Goal: Task Accomplishment & Management: Complete application form

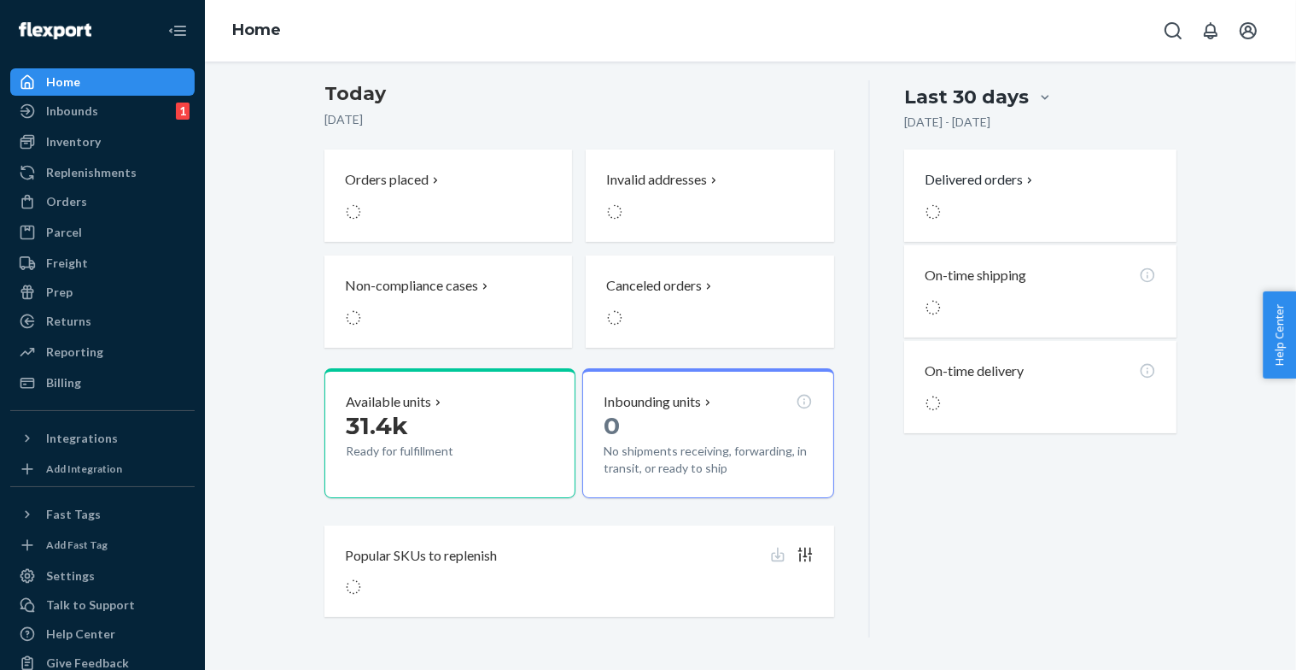
scroll to position [137, 0]
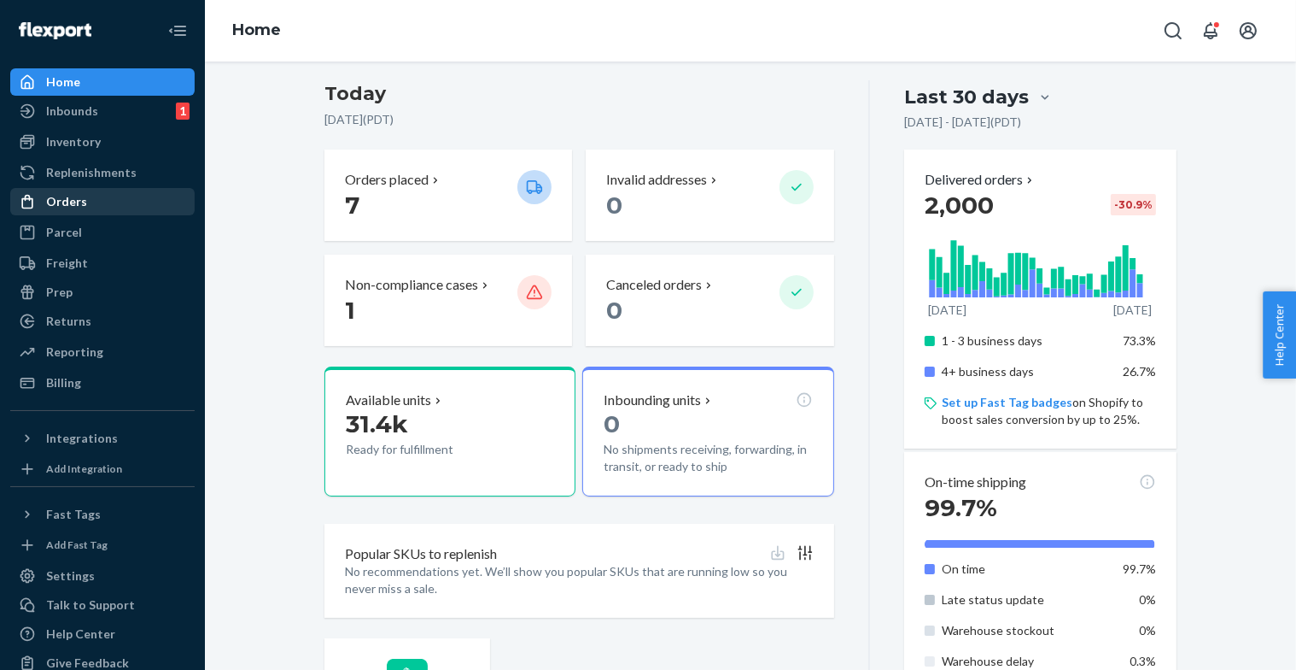
click at [67, 201] on div "Orders" at bounding box center [66, 201] width 41 height 17
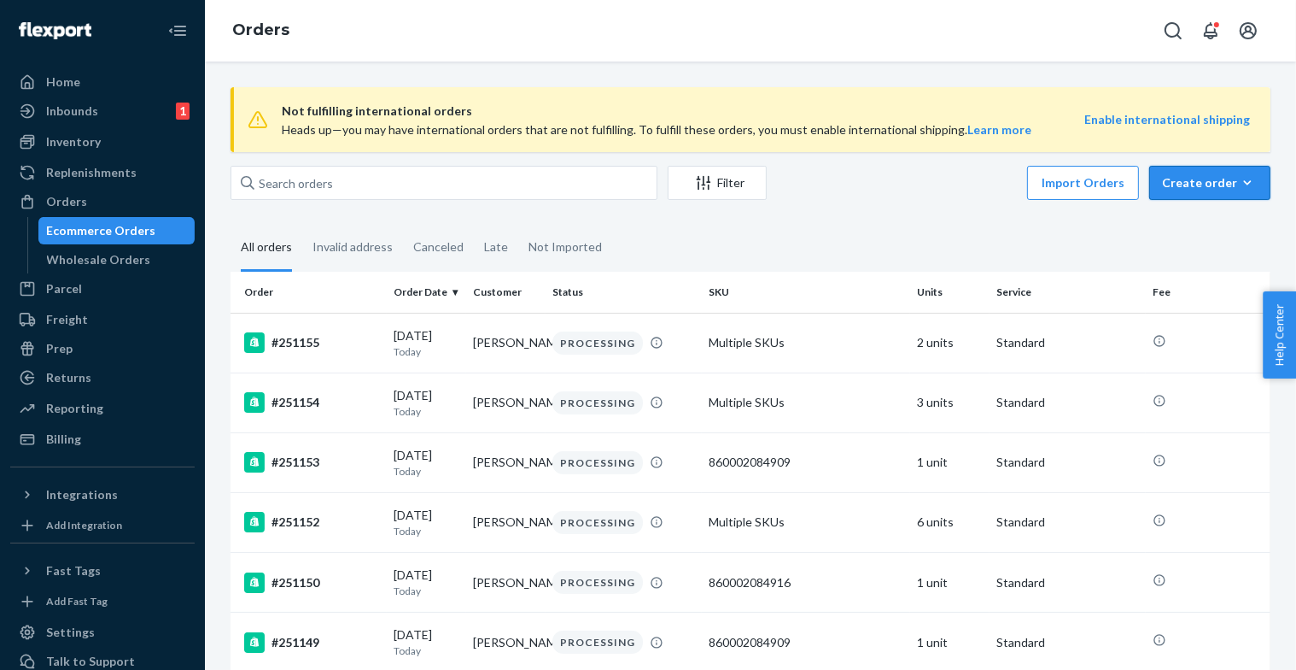
click at [1207, 185] on div "Create order" at bounding box center [1210, 182] width 96 height 17
click at [1208, 225] on span "Ecommerce order" at bounding box center [1221, 224] width 106 height 12
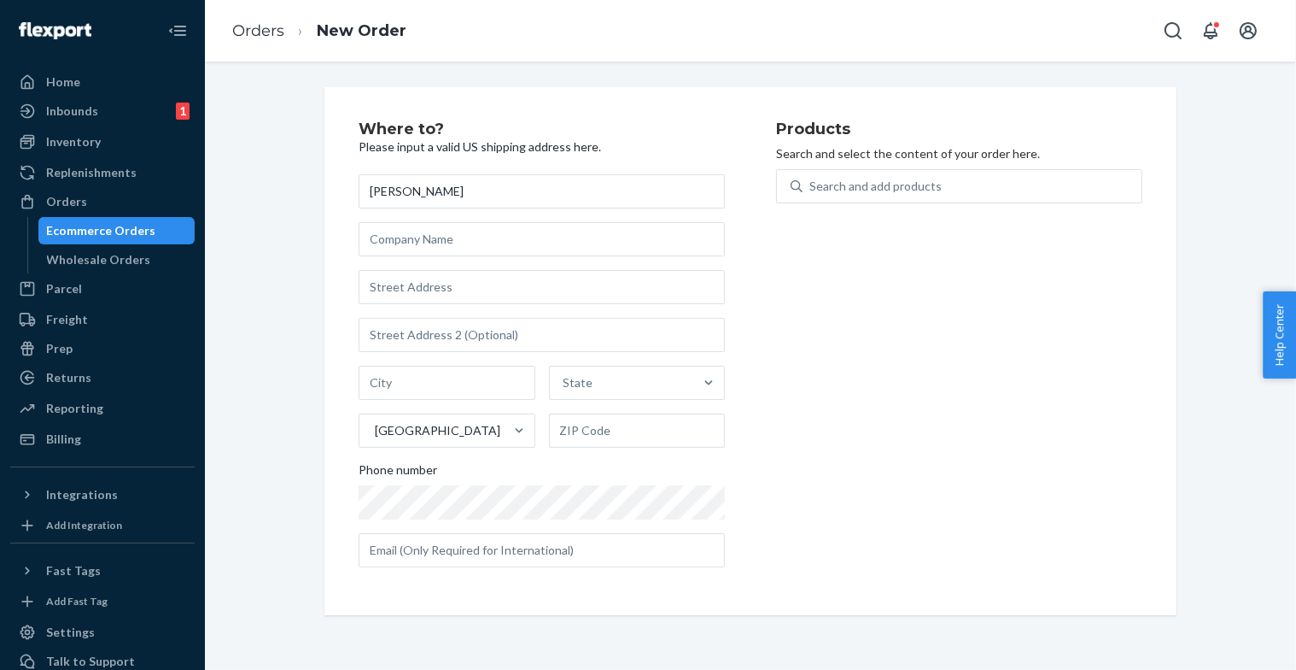
type input "[PERSON_NAME]"
type input "Othership"
click at [433, 296] on input "text" at bounding box center [542, 287] width 366 height 34
paste input "[STREET_ADDRESS][US_STATE]"
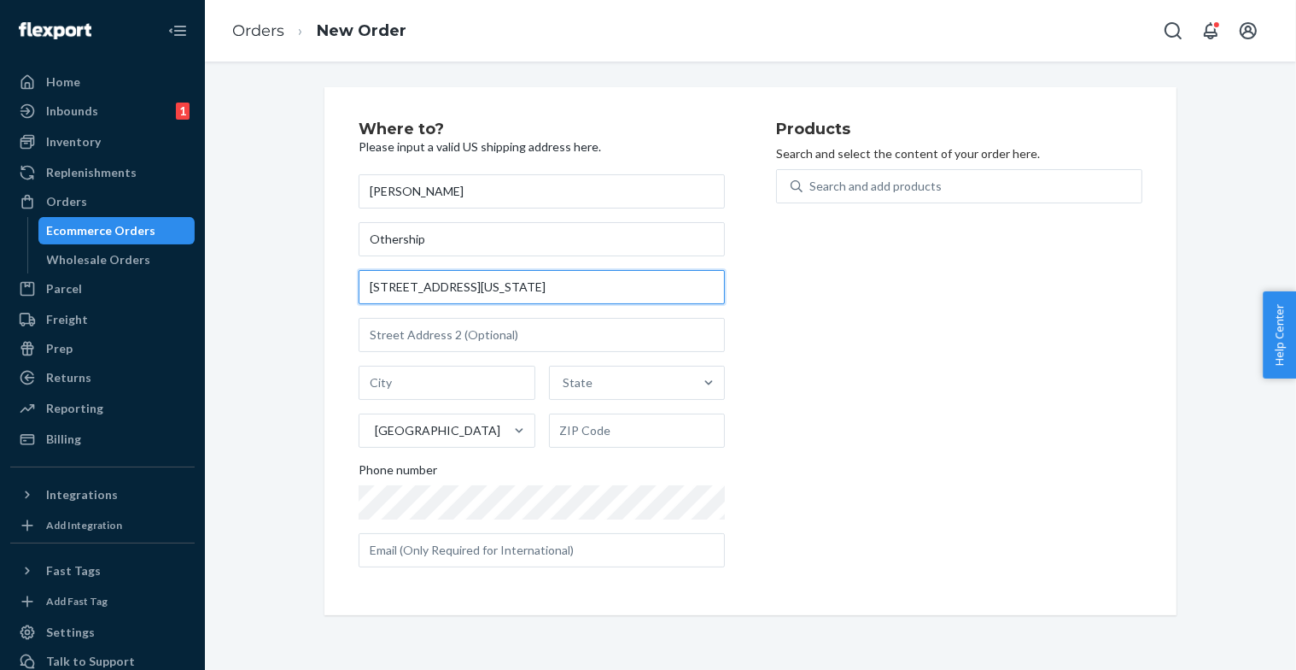
click at [580, 281] on input "[STREET_ADDRESS][US_STATE]" at bounding box center [542, 287] width 366 height 34
type input "[STREET_ADDRESS][US_STATE]"
type input "[GEOGRAPHIC_DATA] - [US_STATE]"
type input "10011"
type input "[STREET_ADDRESS]"
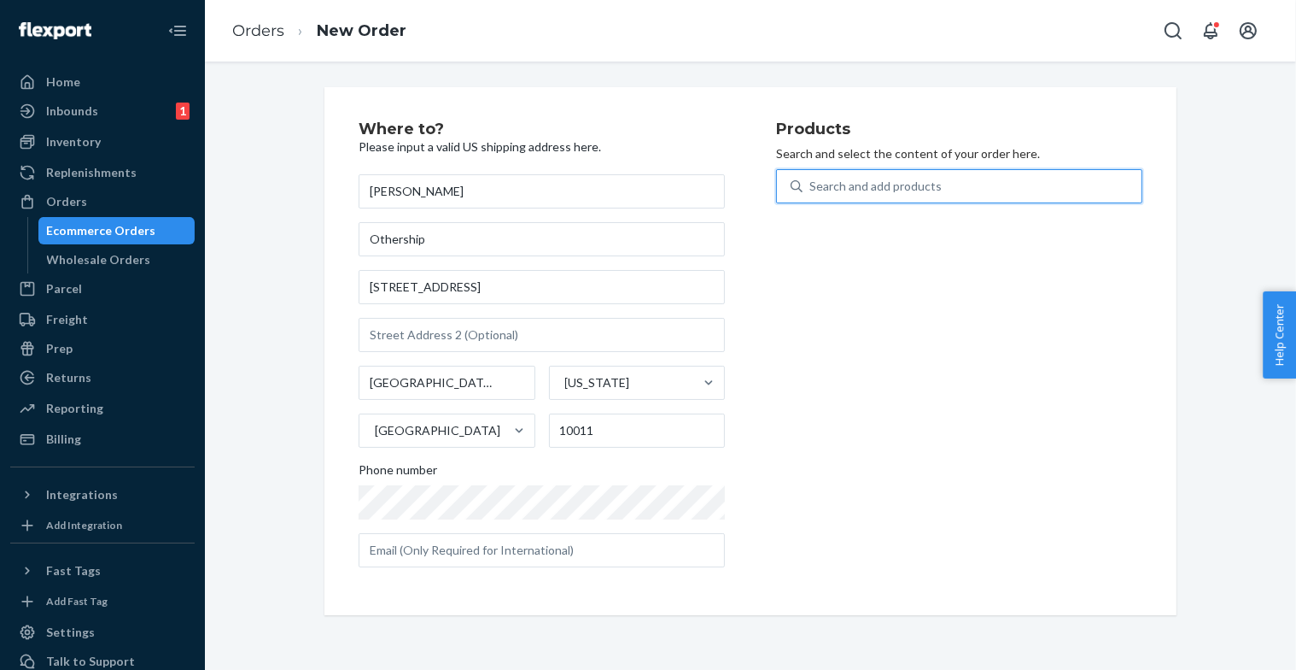
click at [856, 199] on div "Search and add products" at bounding box center [972, 186] width 339 height 31
click at [811, 195] on input "0 results available. Use Up and Down to choose options, press Enter to select t…" at bounding box center [811, 186] width 2 height 17
type input "ouisi"
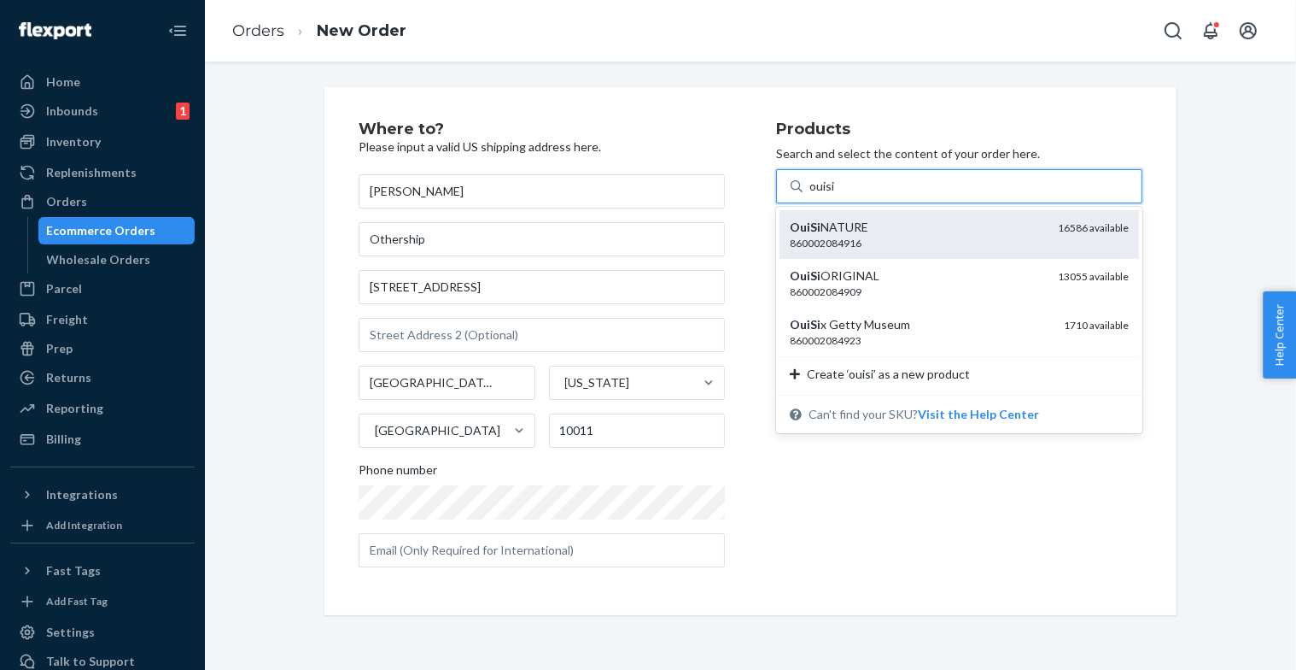
click at [913, 245] on div "860002084916" at bounding box center [917, 243] width 255 height 15
click at [836, 195] on input "ouisi" at bounding box center [823, 186] width 26 height 17
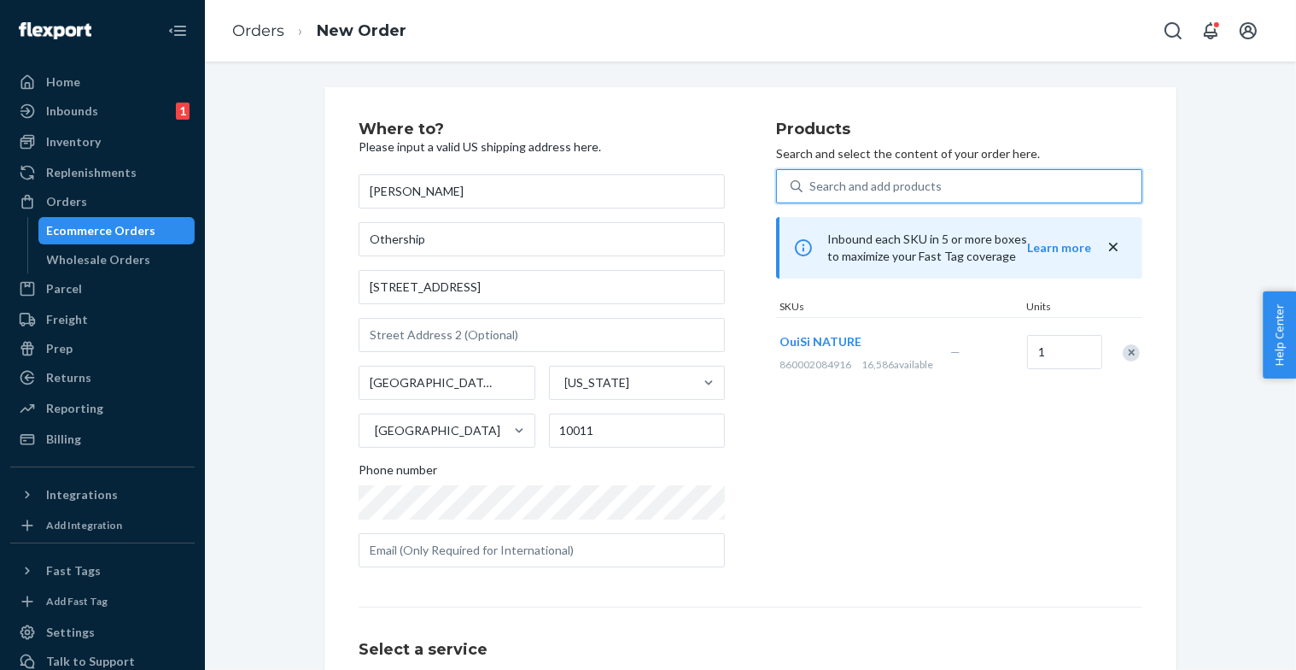
click at [916, 172] on div "Search and add products" at bounding box center [972, 186] width 339 height 31
click at [811, 178] on input "0 results available. Use Up and Down to choose options, press Enter to select t…" at bounding box center [811, 186] width 2 height 17
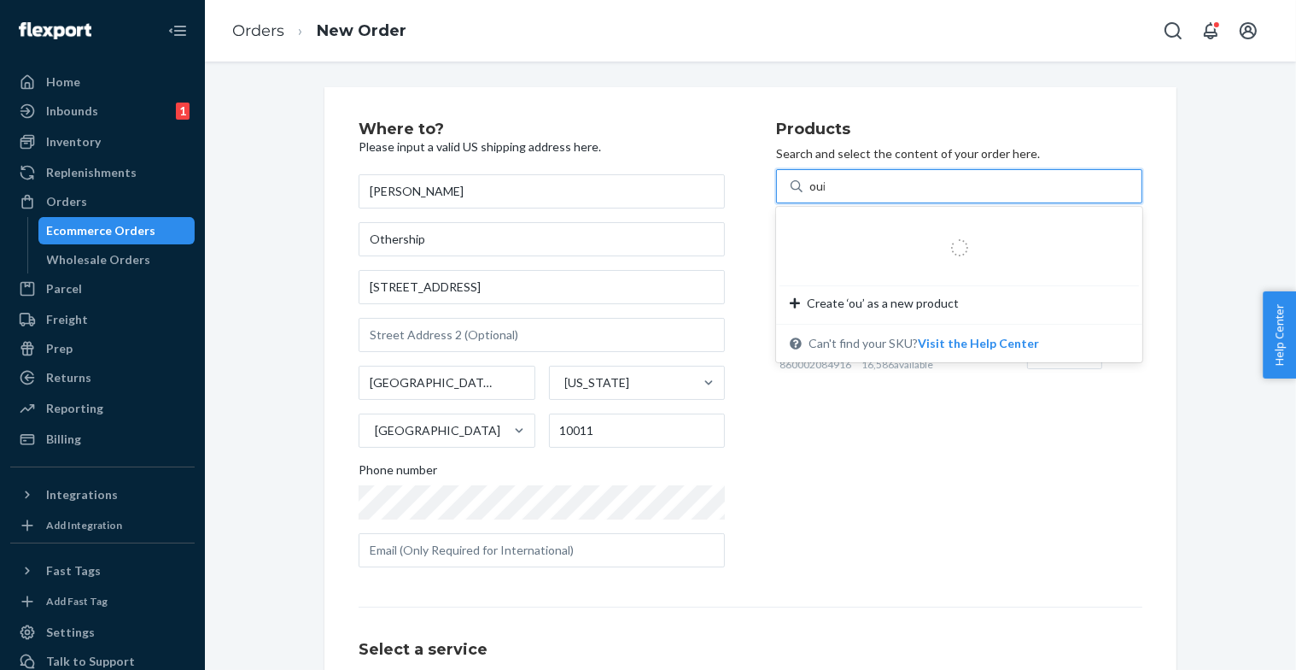
type input "ouisi"
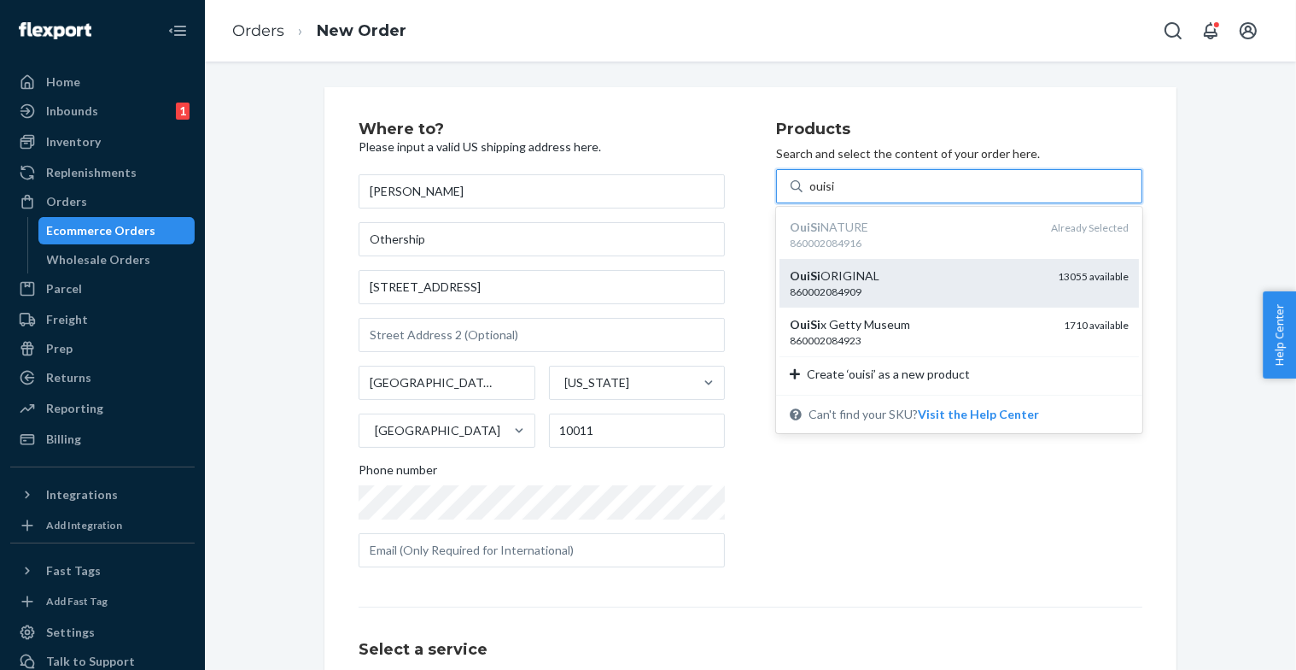
click at [859, 267] on div "OuiSi ORIGINAL" at bounding box center [917, 275] width 255 height 17
click at [836, 195] on input "ouisi" at bounding box center [823, 186] width 26 height 17
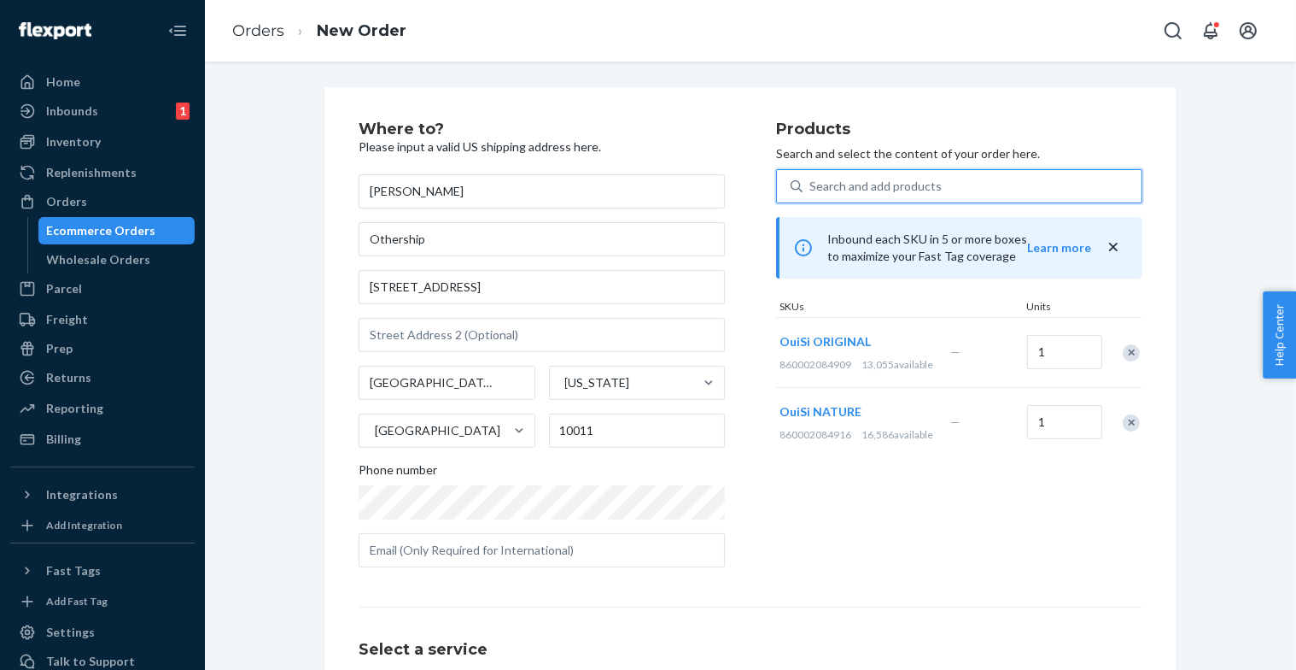
click at [871, 192] on div "Search and add products" at bounding box center [876, 186] width 132 height 17
click at [811, 192] on input "0 results available. Select is focused ,type to refine list, press Down to open…" at bounding box center [811, 186] width 2 height 17
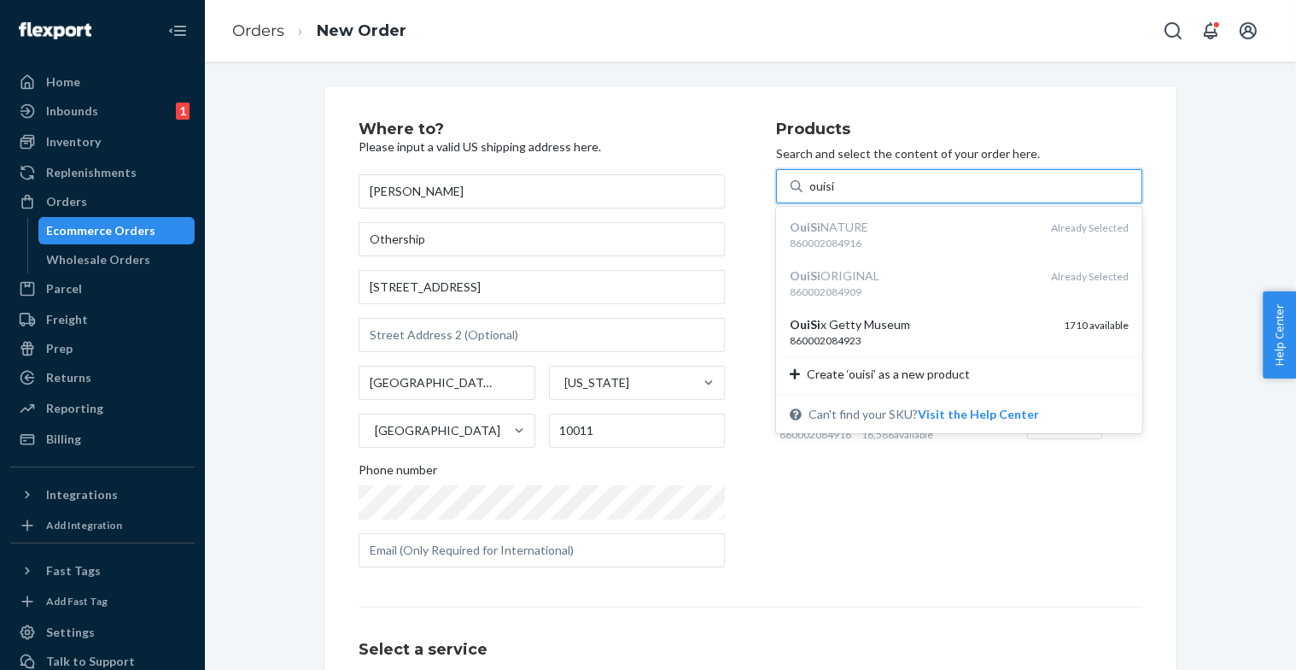
type input "ouisi"
click at [894, 91] on div "Where to? Please input a valid US shipping address here. [PERSON_NAME] Othershi…" at bounding box center [751, 475] width 852 height 776
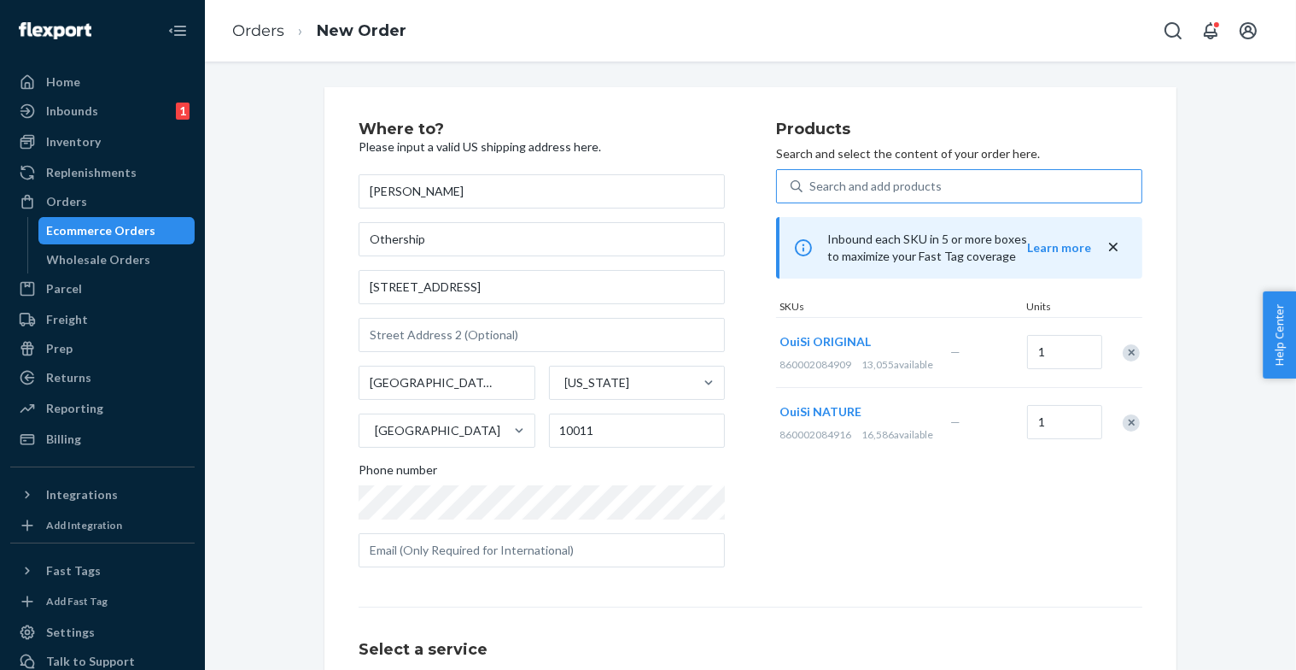
click at [1127, 431] on div "Remove Item" at bounding box center [1131, 422] width 17 height 17
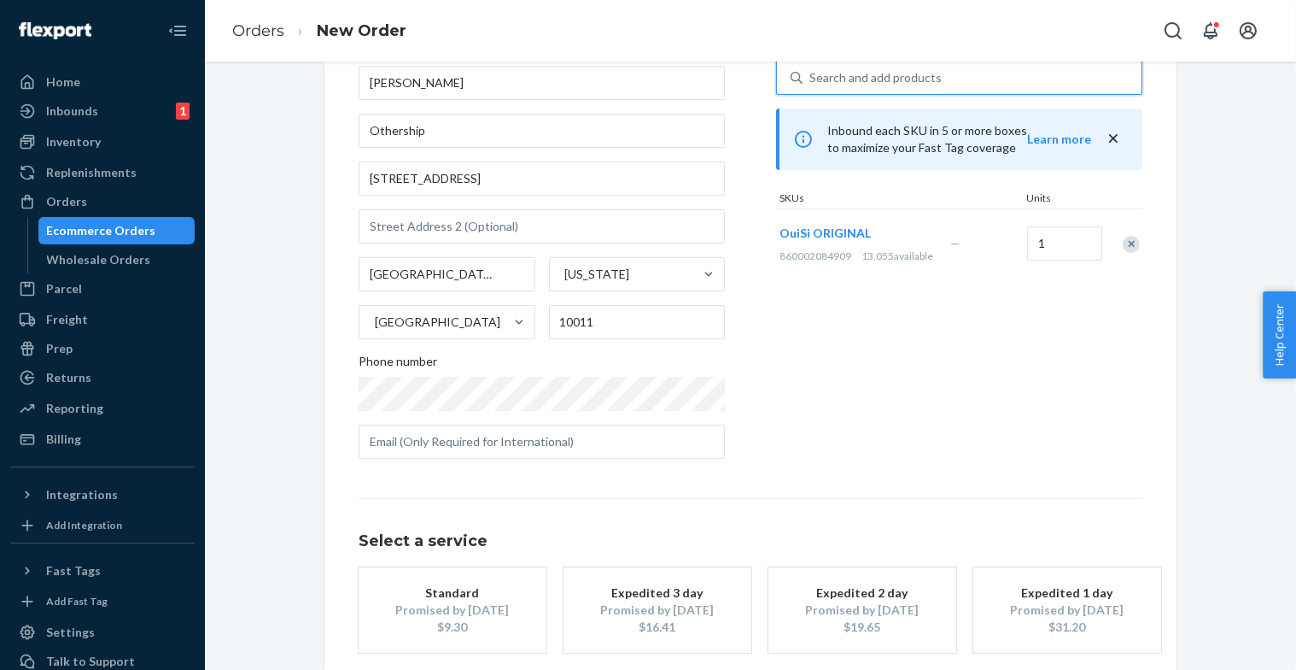
scroll to position [192, 0]
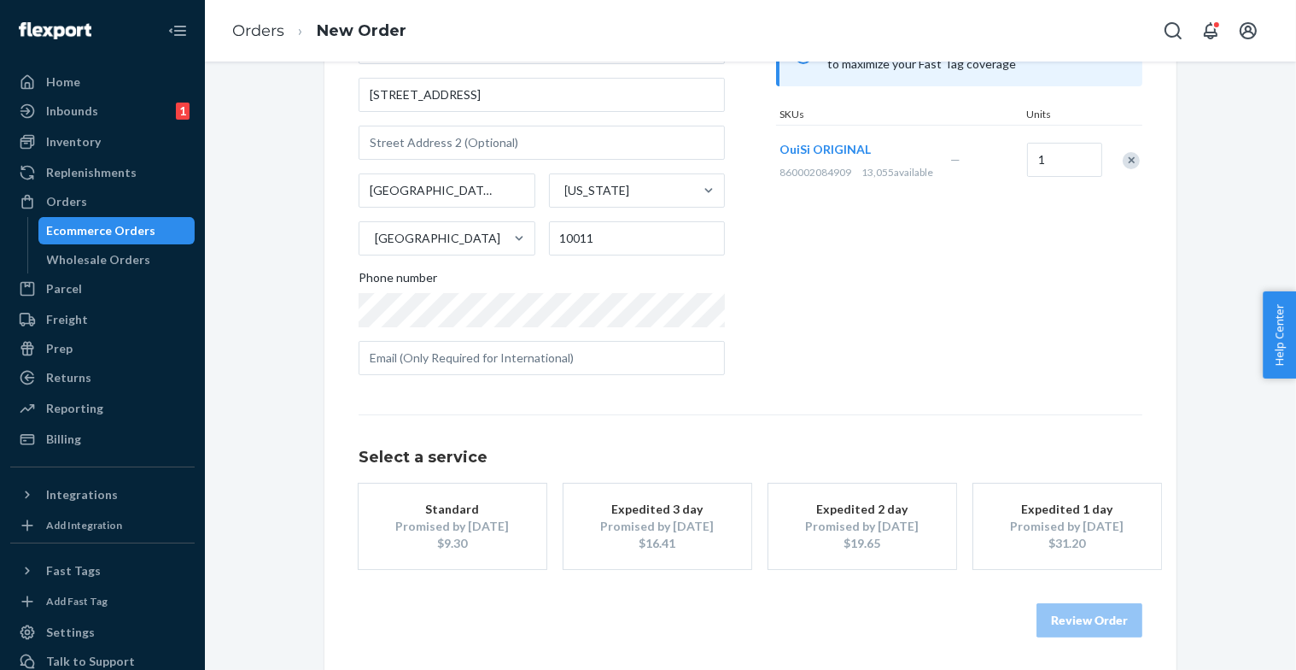
click at [417, 532] on div "Promised by [DATE]" at bounding box center [452, 526] width 137 height 17
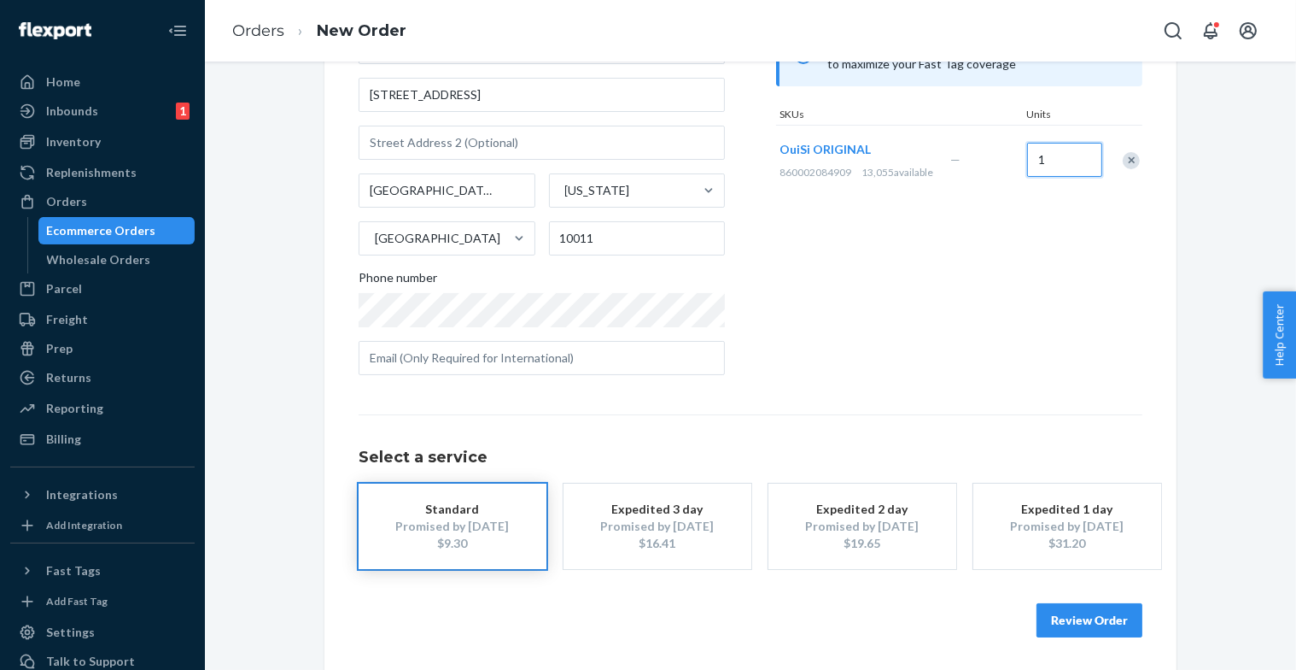
click at [1080, 161] on input "1" at bounding box center [1064, 160] width 75 height 34
type input "3"
click at [1132, 306] on div "Products Search and select the content of your order here. Search and add produ…" at bounding box center [959, 158] width 366 height 459
click at [1100, 617] on button "Review Order" at bounding box center [1090, 620] width 106 height 34
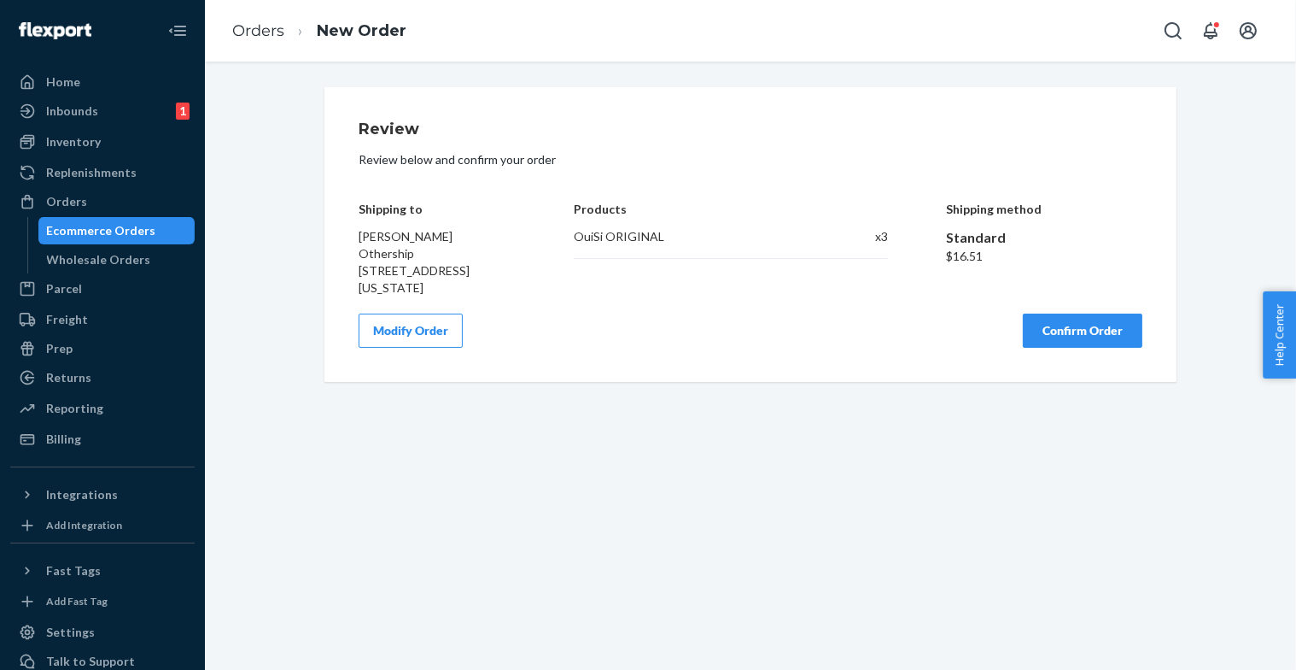
click at [1091, 343] on button "Confirm Order" at bounding box center [1083, 330] width 120 height 34
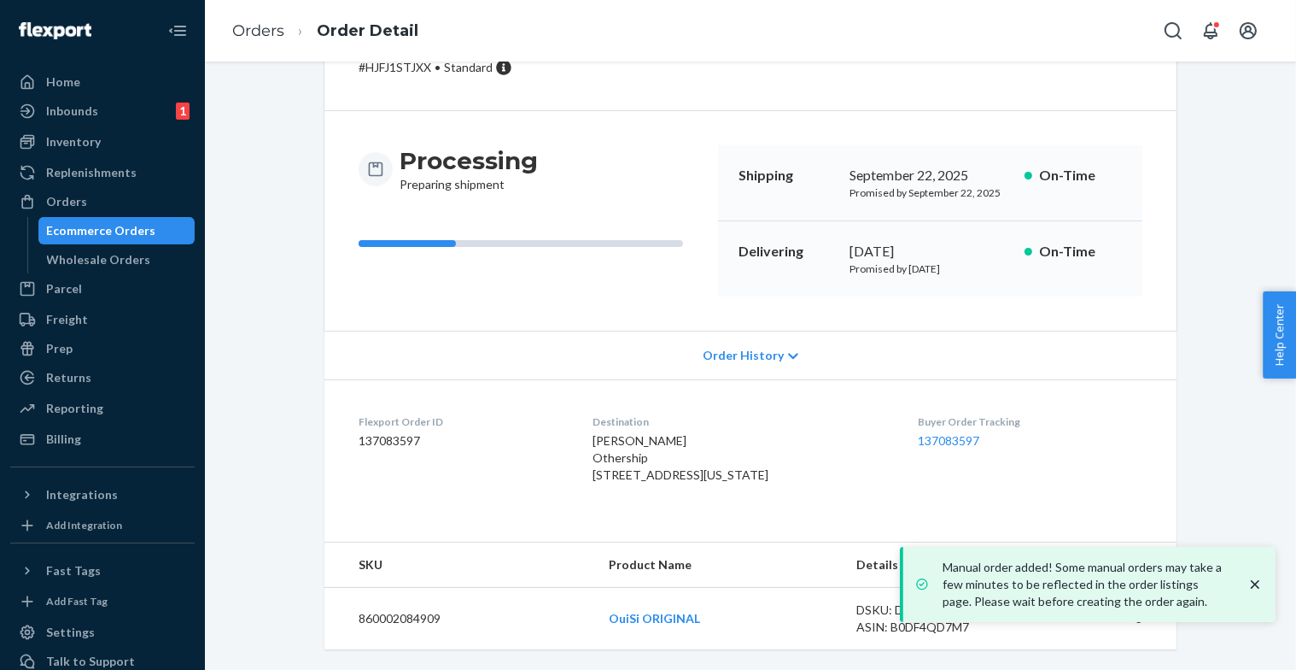
scroll to position [131, 0]
